Goal: Task Accomplishment & Management: Manage account settings

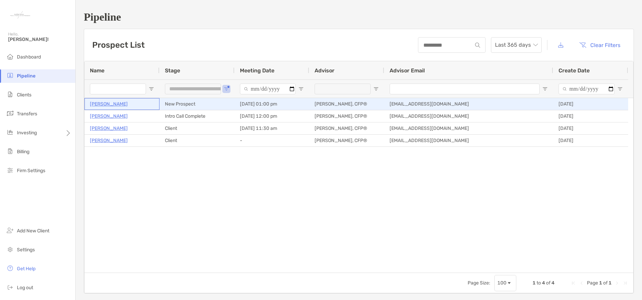
click at [109, 103] on p "[PERSON_NAME]" at bounding box center [109, 104] width 38 height 8
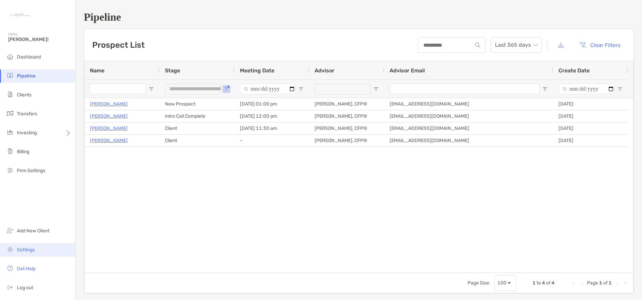
click at [27, 248] on span "Settings" at bounding box center [26, 250] width 18 height 6
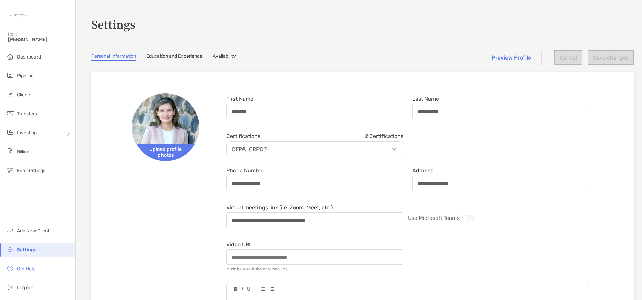
scroll to position [68, 0]
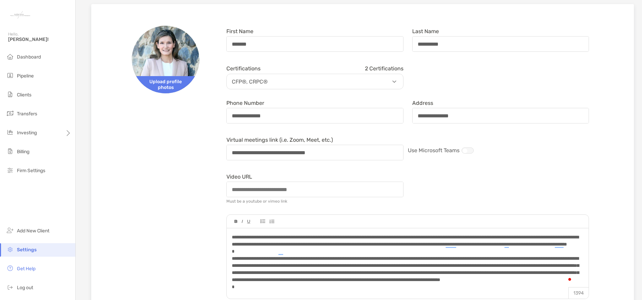
click at [43, 249] on li "Settings" at bounding box center [37, 250] width 75 height 14
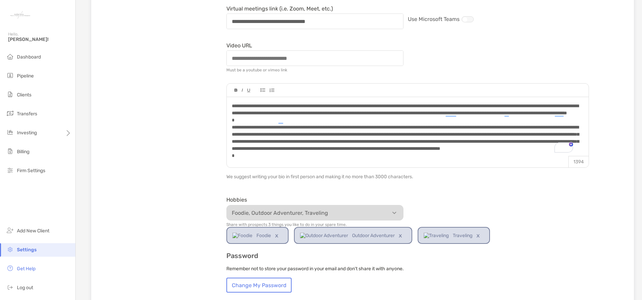
scroll to position [237, 0]
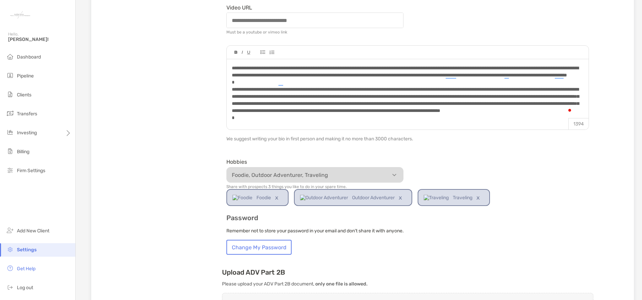
click at [35, 248] on span "Settings" at bounding box center [27, 250] width 20 height 6
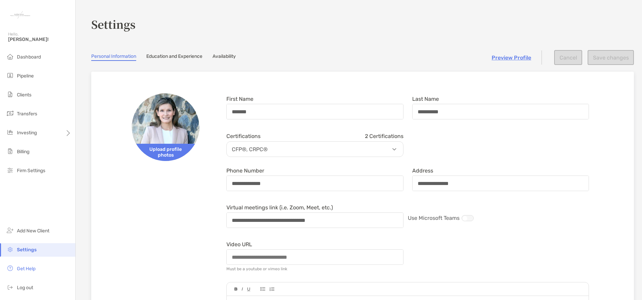
click at [233, 58] on link "Availability" at bounding box center [224, 56] width 23 height 7
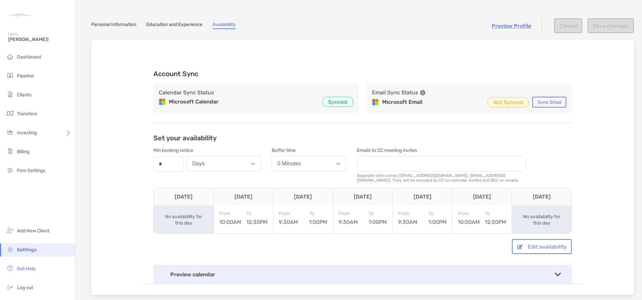
scroll to position [68, 0]
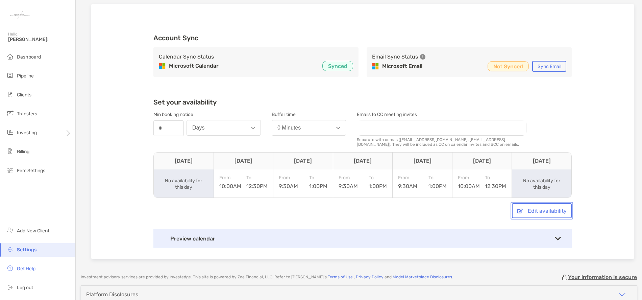
click at [536, 211] on button "Edit availability" at bounding box center [542, 210] width 60 height 15
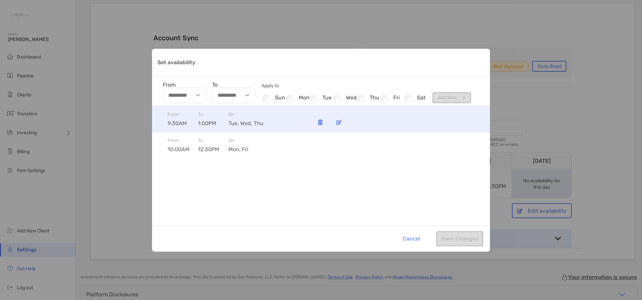
click at [338, 124] on img "Set availability" at bounding box center [338, 122] width 5 height 5
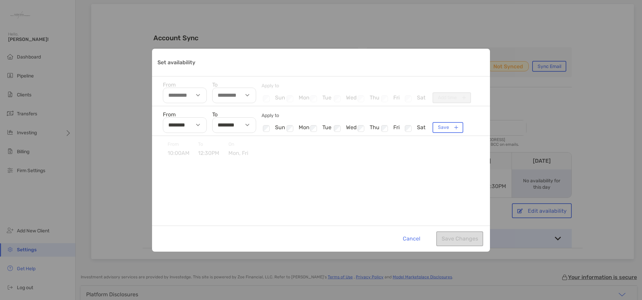
click at [245, 125] on div "Set availability" at bounding box center [249, 125] width 16 height 16
click at [223, 168] on li "12" at bounding box center [223, 168] width 20 height 9
click at [241, 156] on li "30" at bounding box center [243, 157] width 20 height 9
type input "********"
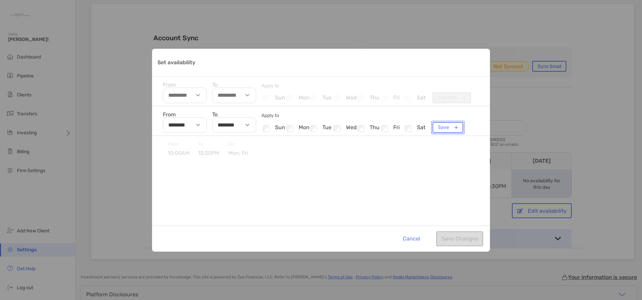
click at [442, 124] on button "Save" at bounding box center [448, 127] width 31 height 11
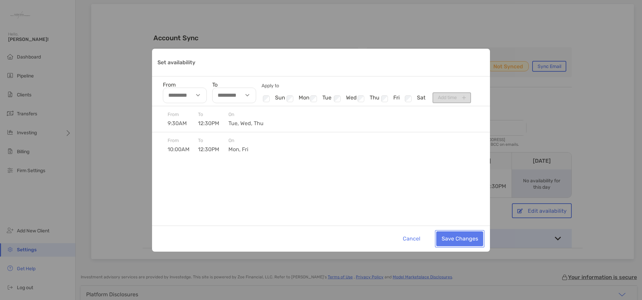
click at [465, 241] on button "Save Changes" at bounding box center [459, 238] width 47 height 15
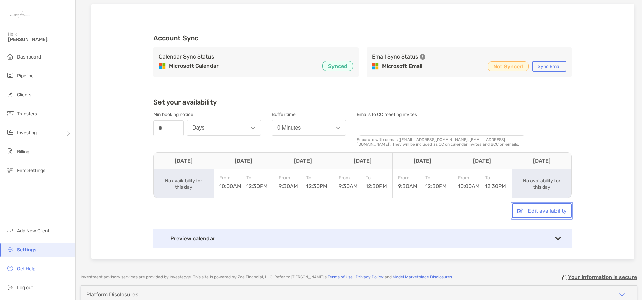
click at [534, 210] on button "Edit availability" at bounding box center [542, 210] width 60 height 15
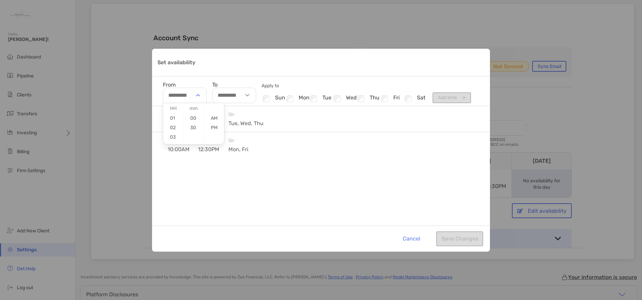
click at [195, 95] on div "Set availability" at bounding box center [199, 96] width 16 height 16
click at [197, 95] on img "Set availability" at bounding box center [198, 95] width 4 height 2
click at [172, 111] on li "04" at bounding box center [173, 113] width 20 height 9
click at [196, 117] on li "00" at bounding box center [194, 118] width 20 height 9
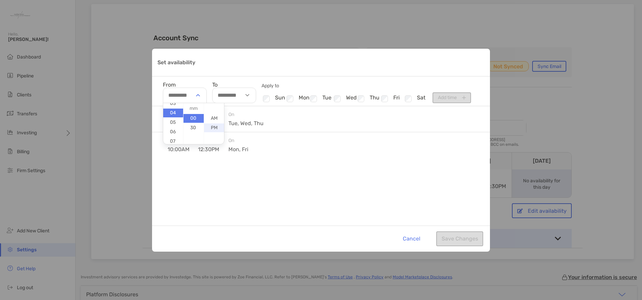
click at [216, 128] on li "PM" at bounding box center [214, 127] width 20 height 9
type input "********"
click at [247, 95] on img "Set availability" at bounding box center [247, 95] width 4 height 2
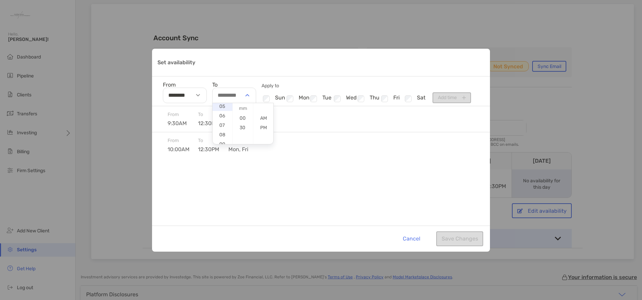
click at [222, 106] on li "05" at bounding box center [223, 106] width 20 height 9
click at [244, 117] on li "00" at bounding box center [243, 118] width 20 height 9
click at [261, 127] on li "PM" at bounding box center [264, 127] width 20 height 9
click at [248, 96] on img "Set availability" at bounding box center [247, 95] width 4 height 2
click at [230, 98] on input "********" at bounding box center [234, 96] width 44 height 16
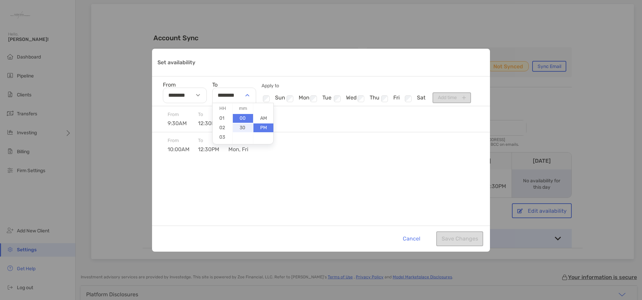
click at [240, 126] on li "30" at bounding box center [243, 127] width 20 height 9
type input "********"
click at [266, 128] on li "PM" at bounding box center [264, 127] width 20 height 9
click at [322, 60] on div "Set availability" at bounding box center [321, 63] width 338 height 28
click at [342, 206] on div "From 9:30AM To 12:30PM On tue, wed, thu From 10:00AM To 12:30PM On mon, fri" at bounding box center [321, 165] width 338 height 119
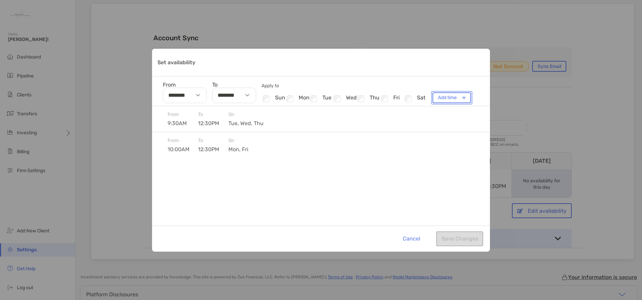
click at [453, 97] on button "Add time" at bounding box center [452, 97] width 39 height 11
type input "**********"
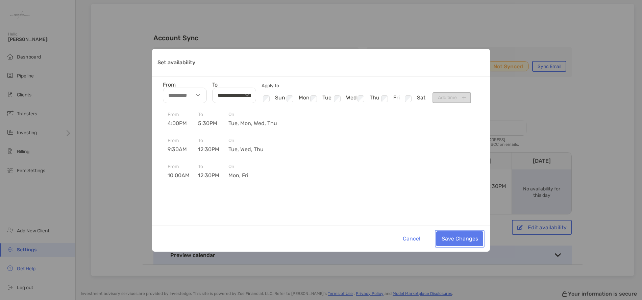
click at [458, 238] on button "Save Changes" at bounding box center [459, 238] width 47 height 15
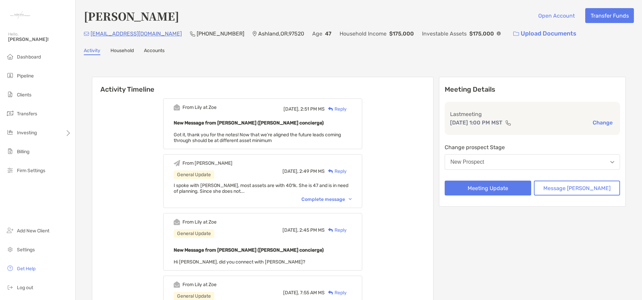
click at [588, 162] on button "New Prospect" at bounding box center [532, 162] width 175 height 16
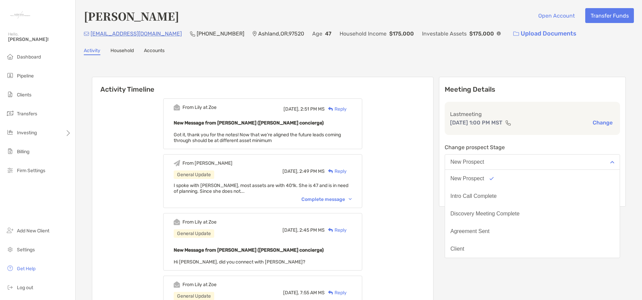
click at [527, 194] on button "Intro Call Complete" at bounding box center [532, 196] width 175 height 18
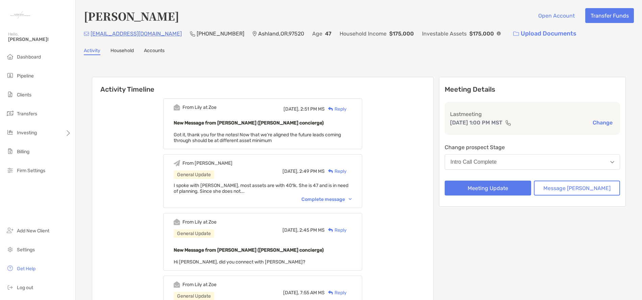
click at [560, 245] on div "Meeting Details Last meeting Sep 17, 1:00 PM MST Change Change prospect Stage I…" at bounding box center [532, 266] width 187 height 379
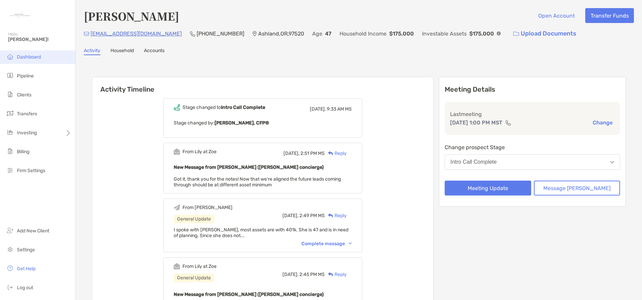
click at [28, 56] on span "Dashboard" at bounding box center [29, 57] width 24 height 6
click at [18, 55] on span "Dashboard" at bounding box center [29, 57] width 24 height 6
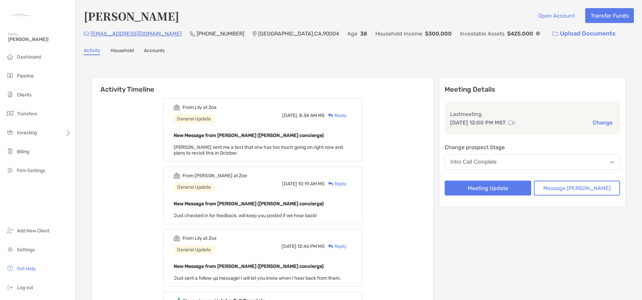
click at [347, 115] on div "Reply" at bounding box center [336, 115] width 22 height 7
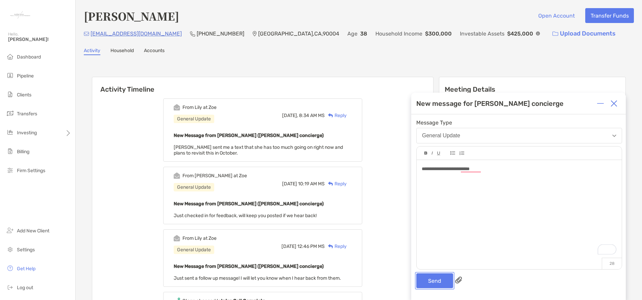
click at [435, 282] on button "Send" at bounding box center [435, 280] width 37 height 15
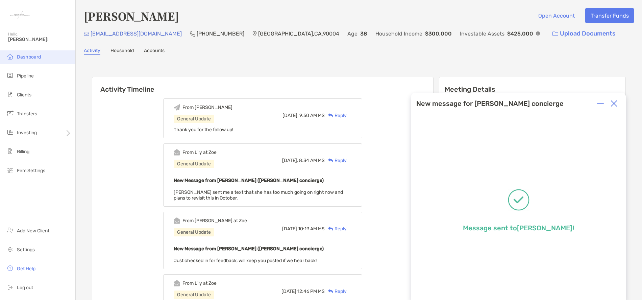
click at [26, 55] on span "Dashboard" at bounding box center [29, 57] width 24 height 6
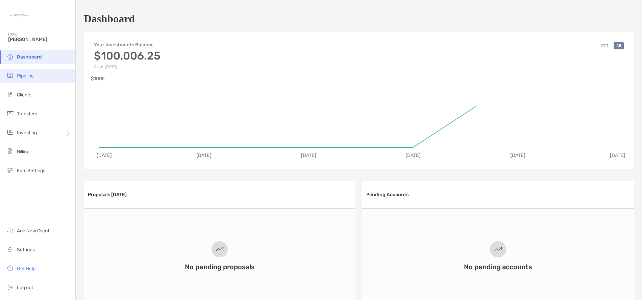
click at [26, 75] on span "Pipeline" at bounding box center [25, 76] width 17 height 6
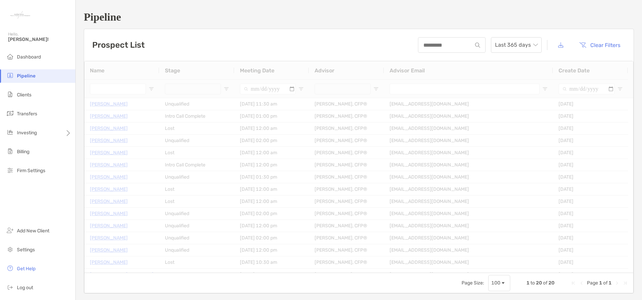
type input "**********"
